Goal: Use online tool/utility: Utilize a website feature to perform a specific function

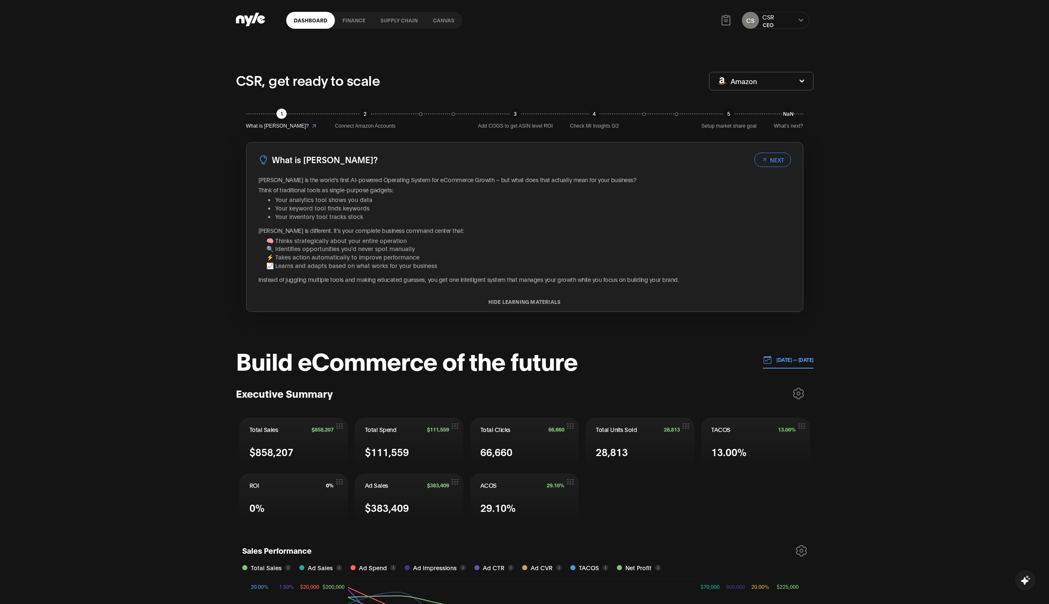
click at [448, 16] on link "Canvas" at bounding box center [443, 20] width 37 height 17
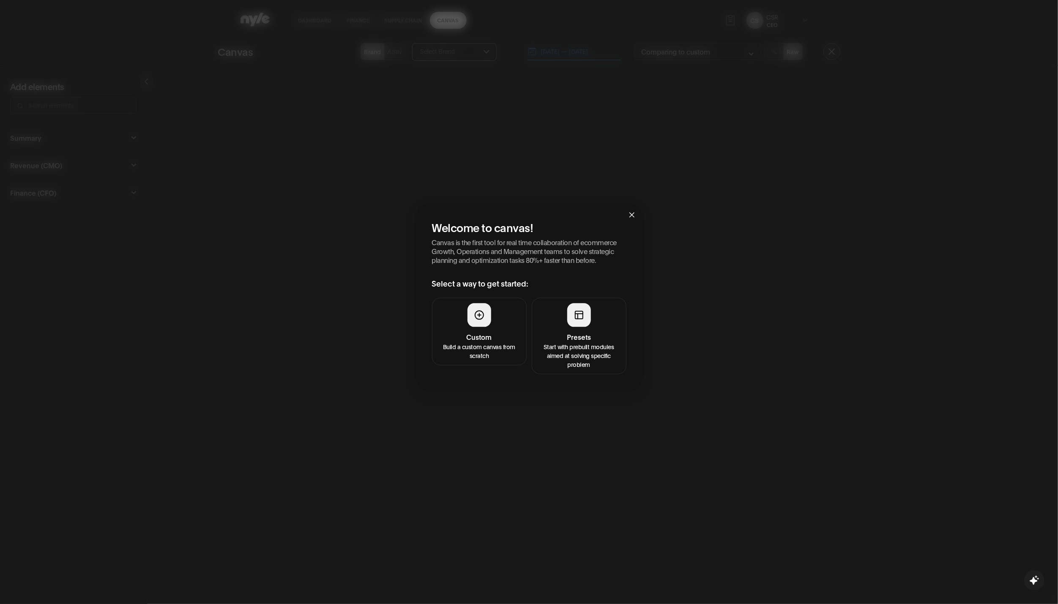
click at [480, 306] on div at bounding box center [480, 315] width 24 height 24
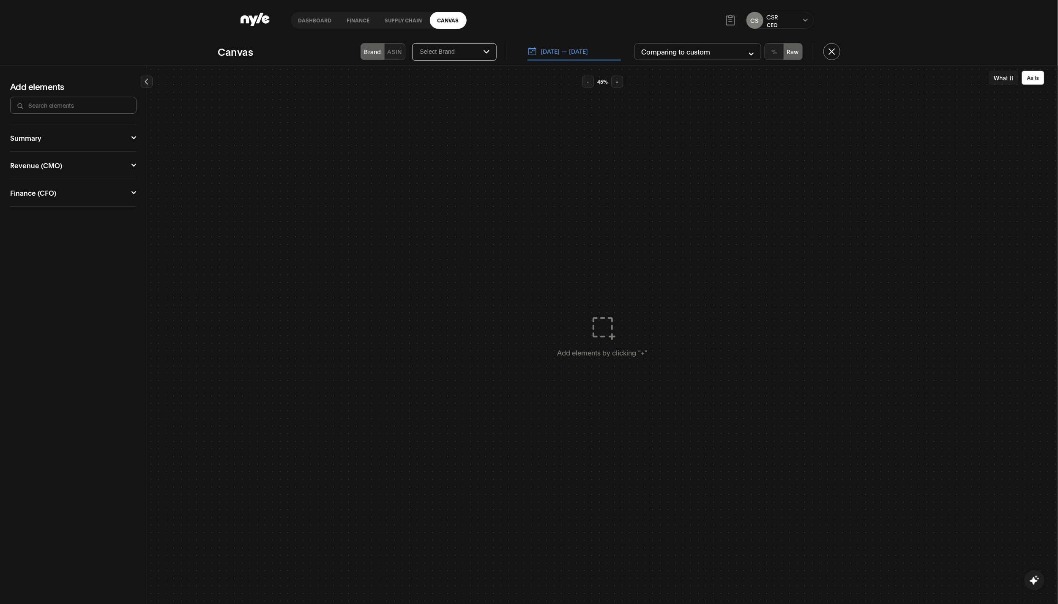
click at [438, 20] on link "Canvas" at bounding box center [448, 20] width 37 height 17
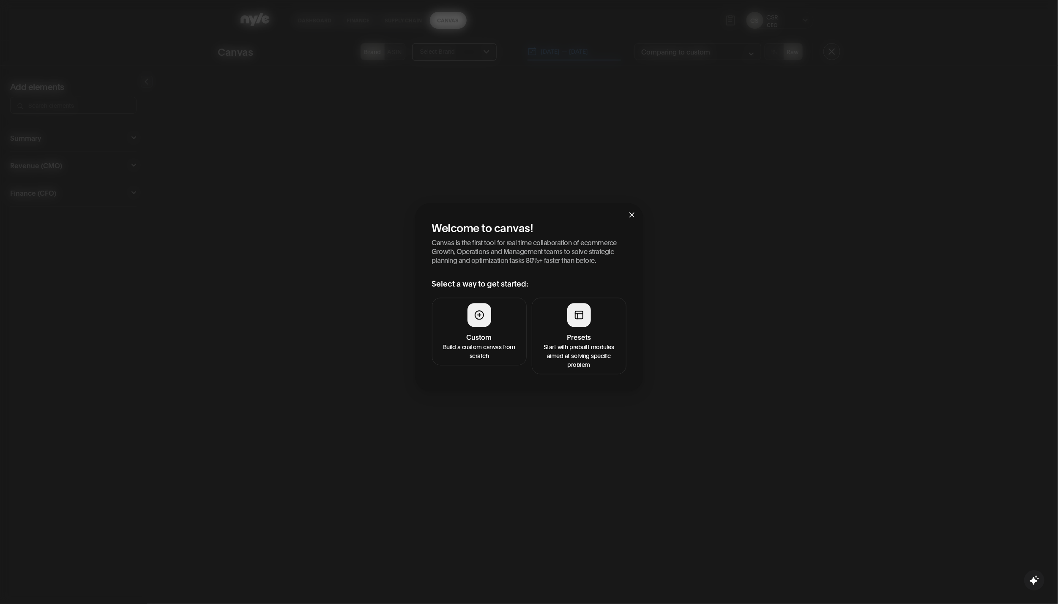
click at [584, 347] on p "Start with prebuilt modules aimed at solving specific problem" at bounding box center [579, 355] width 84 height 27
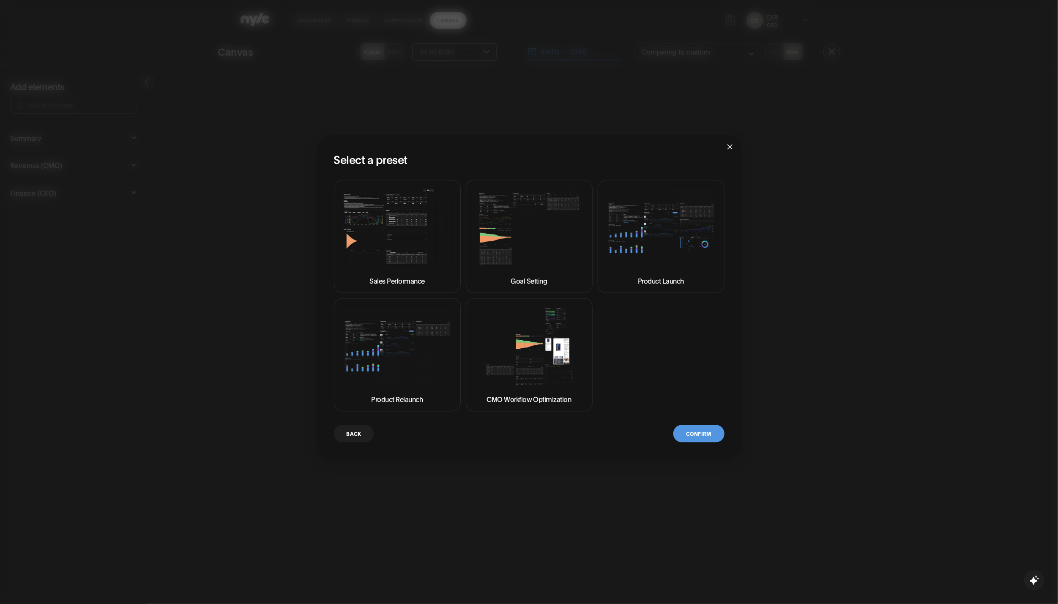
click at [397, 263] on img at bounding box center [397, 228] width 112 height 84
click at [713, 435] on button "Confirm" at bounding box center [699, 433] width 51 height 17
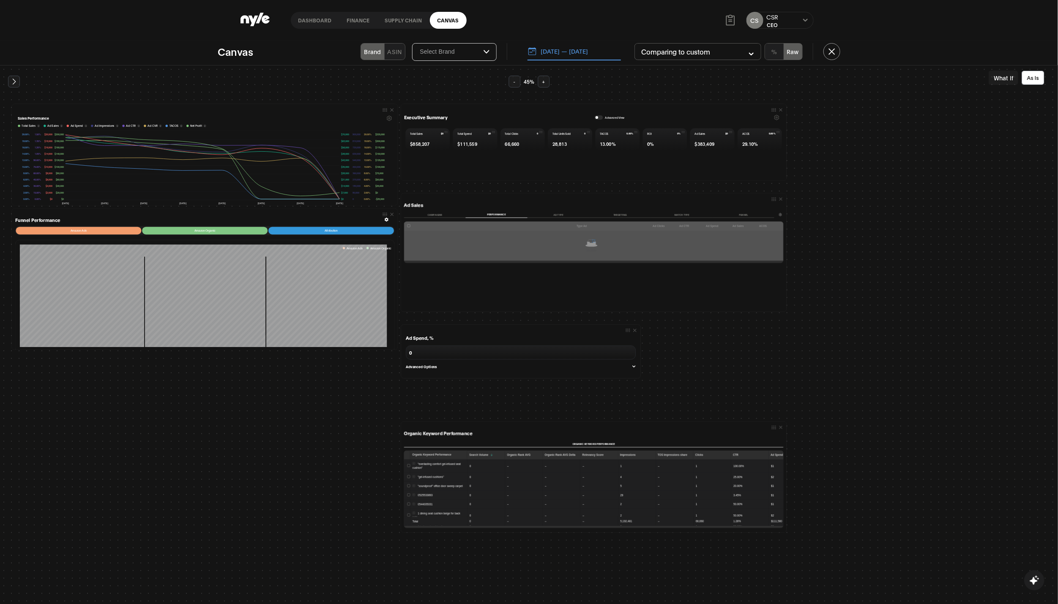
drag, startPoint x: 584, startPoint y: 59, endPoint x: 574, endPoint y: 55, distance: 11.0
click at [583, 58] on button "[DATE] — [DATE]" at bounding box center [574, 52] width 93 height 18
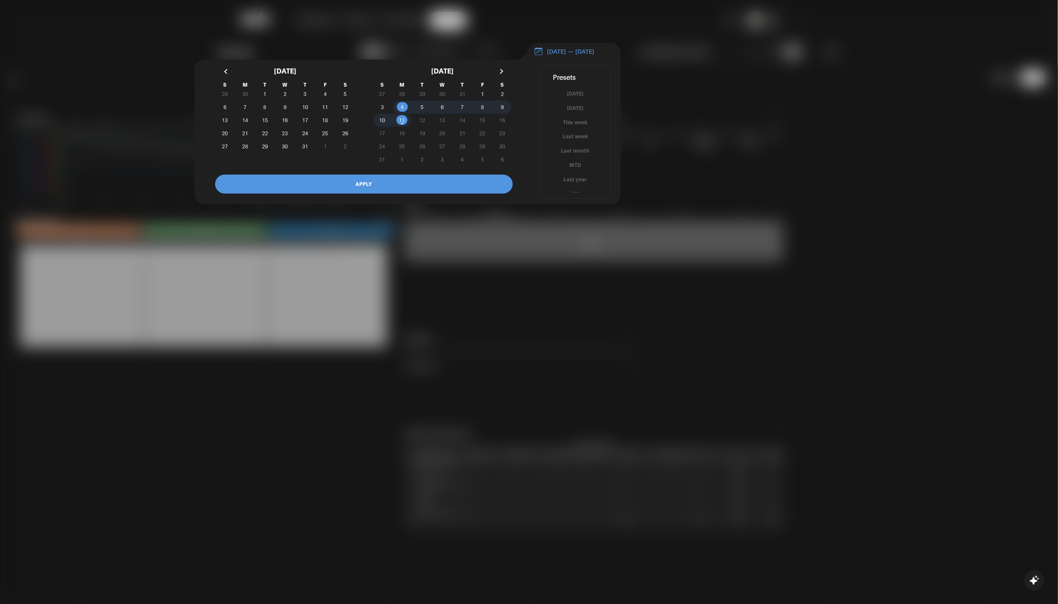
click at [572, 52] on button "[DATE] — [DATE]" at bounding box center [574, 52] width 93 height 18
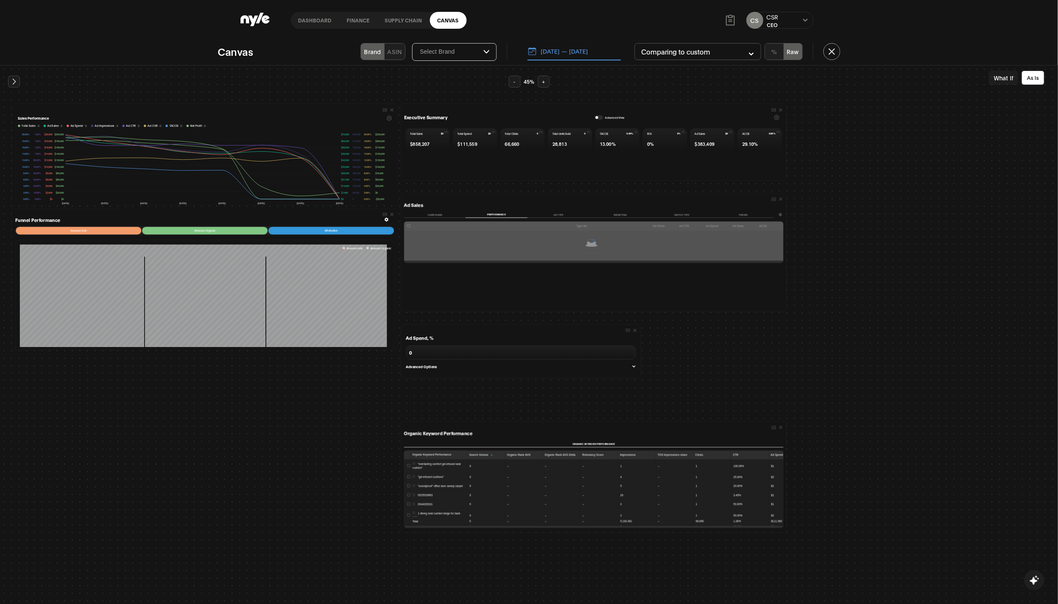
drag, startPoint x: 571, startPoint y: 52, endPoint x: 565, endPoint y: 54, distance: 6.1
click at [571, 53] on button "[DATE] — [DATE]" at bounding box center [574, 52] width 93 height 18
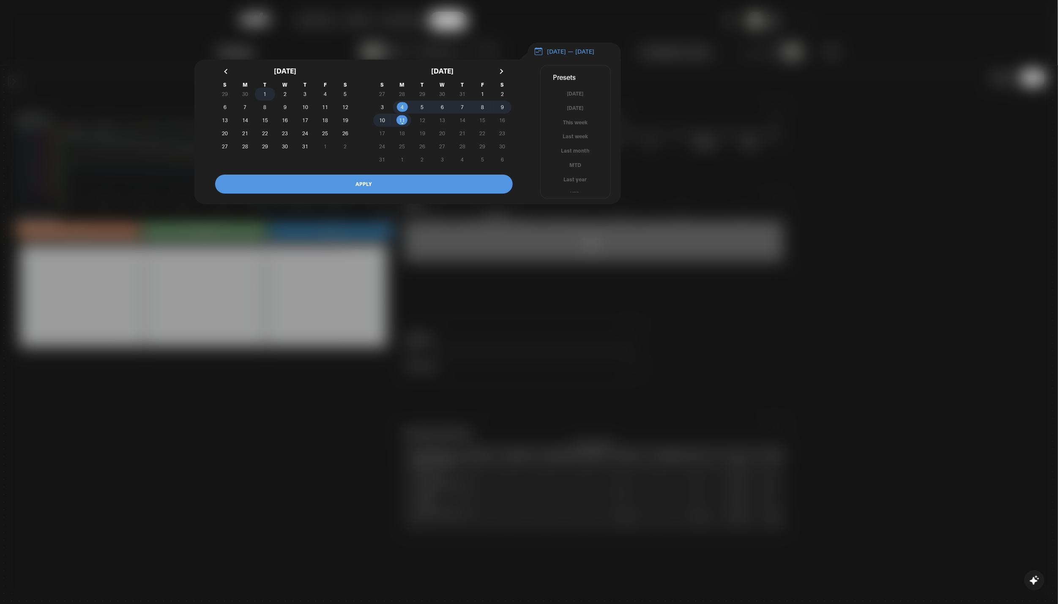
click at [269, 94] on span "1" at bounding box center [265, 94] width 20 height 9
click at [406, 123] on span "11" at bounding box center [402, 120] width 20 height 9
click at [410, 192] on button "APPLY" at bounding box center [364, 184] width 298 height 19
